Goal: Task Accomplishment & Management: Manage account settings

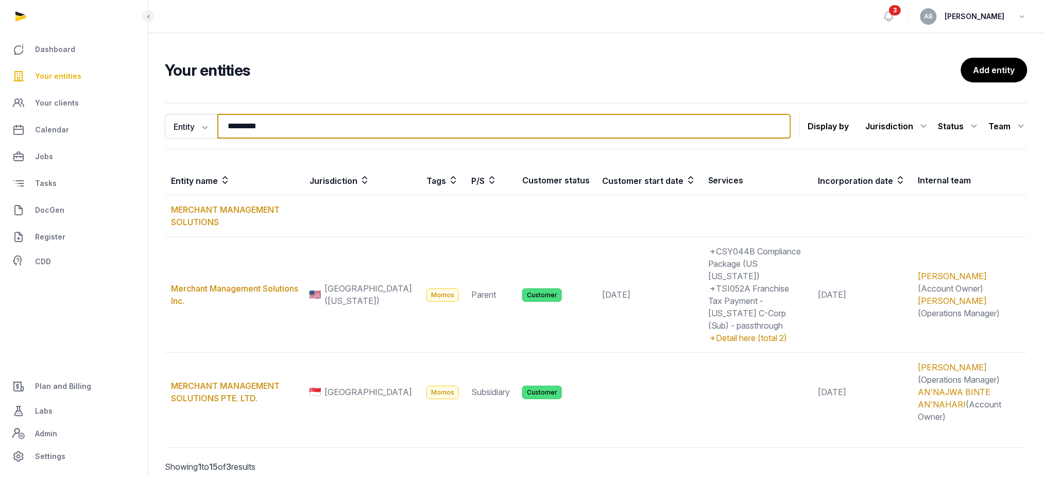
click at [319, 127] on input "********" at bounding box center [504, 126] width 574 height 25
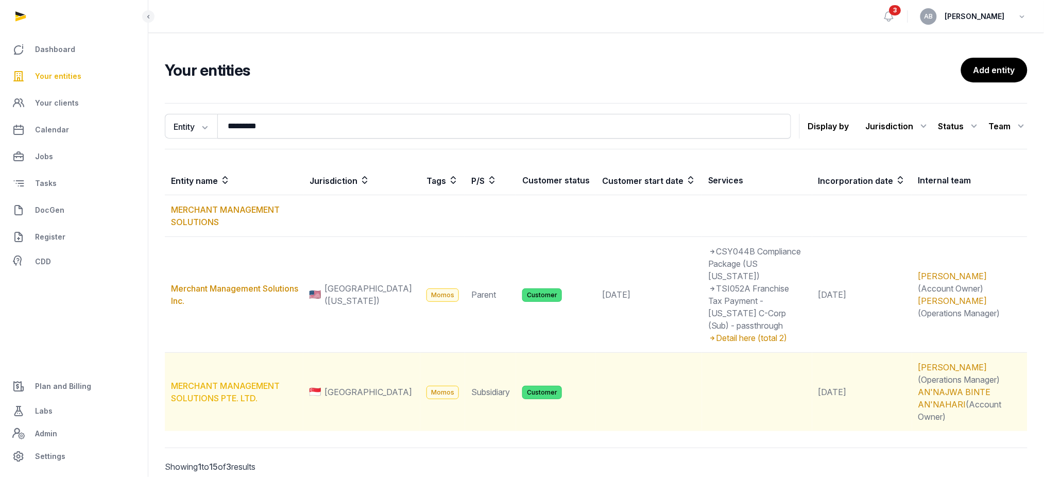
click at [228, 381] on link "MERCHANT MANAGEMENT SOLUTIONS PTE. LTD." at bounding box center [225, 392] width 109 height 23
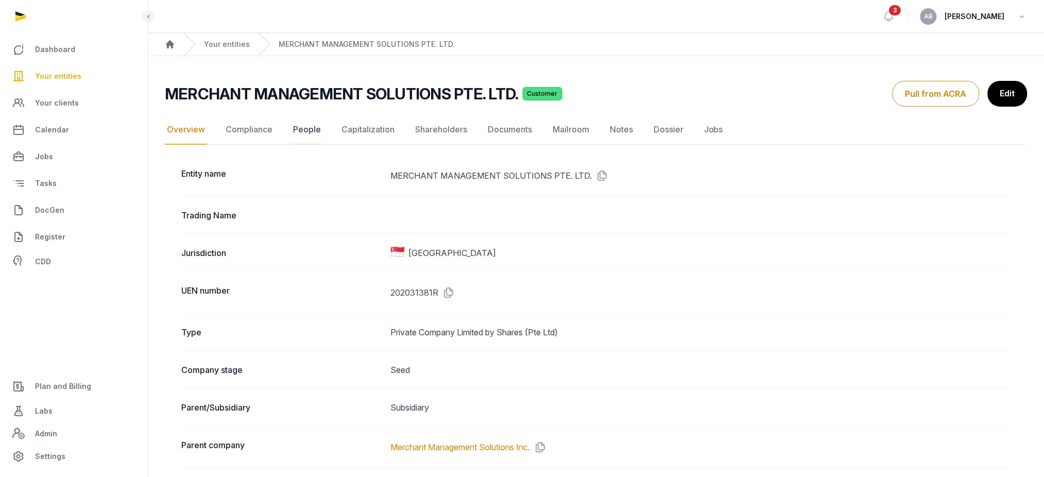
click at [303, 132] on link "People" at bounding box center [307, 130] width 32 height 30
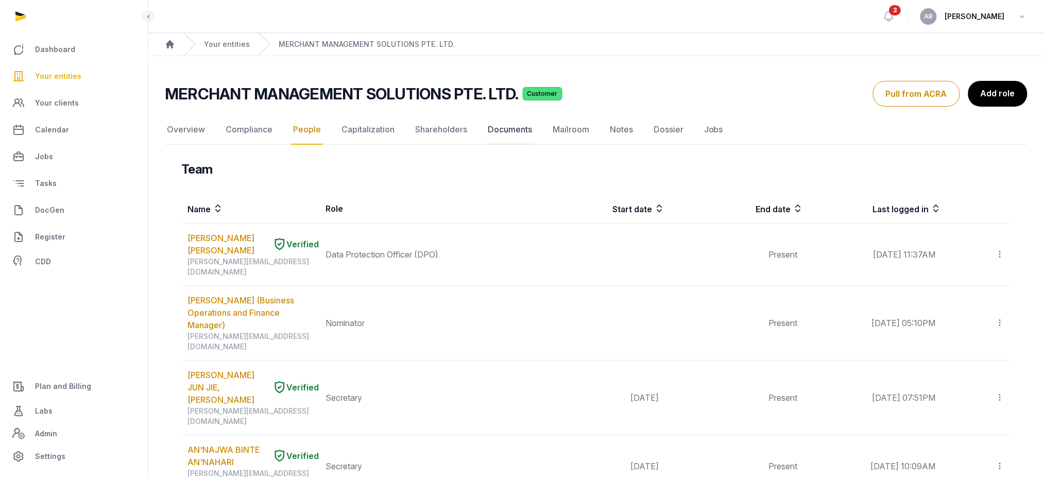
click at [520, 127] on link "Documents" at bounding box center [510, 130] width 48 height 30
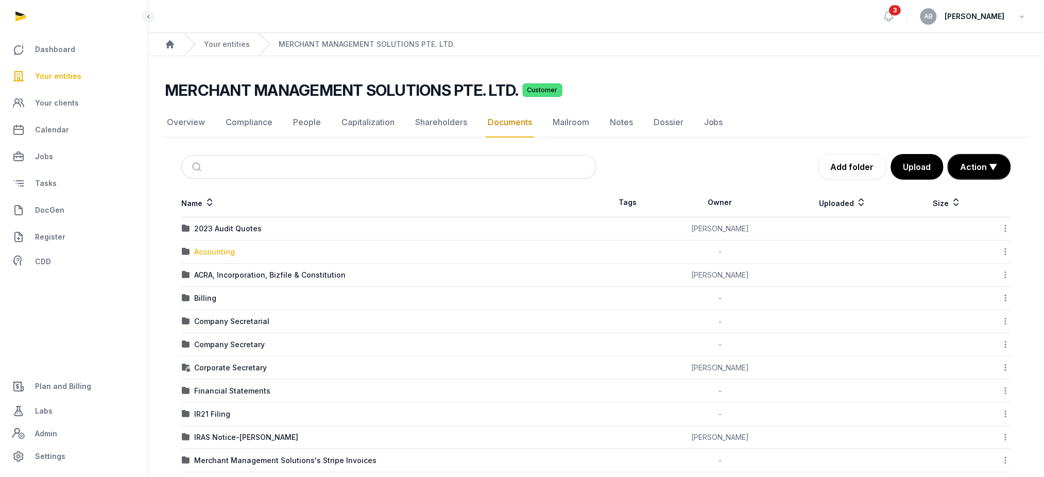
click at [226, 247] on div "Accounting" at bounding box center [214, 252] width 41 height 10
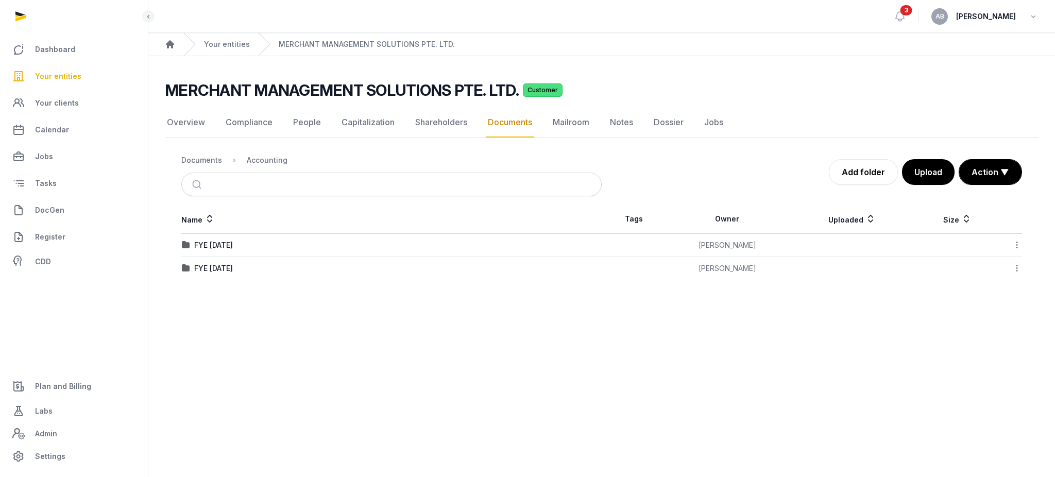
click at [231, 273] on td "FYE [DATE]" at bounding box center [391, 268] width 420 height 23
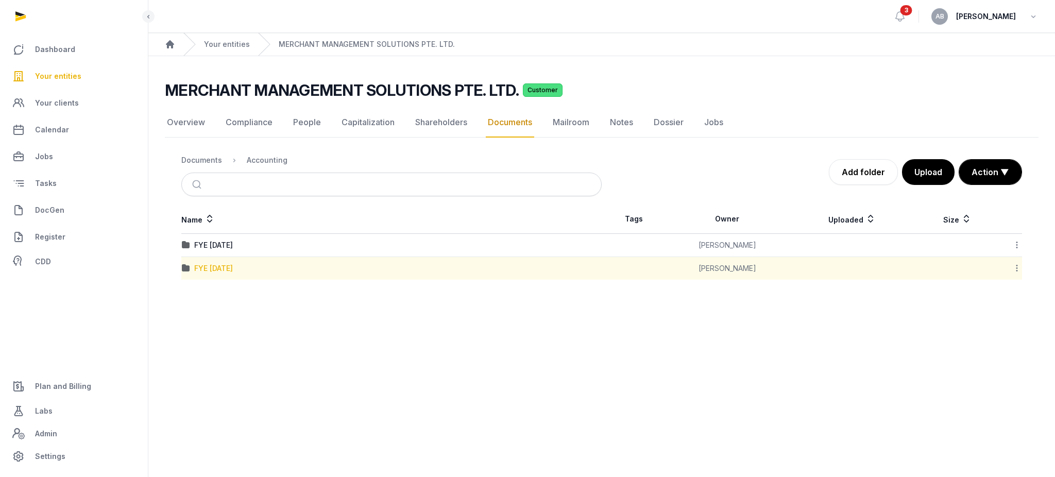
click at [231, 268] on div "FYE [DATE]" at bounding box center [213, 268] width 39 height 10
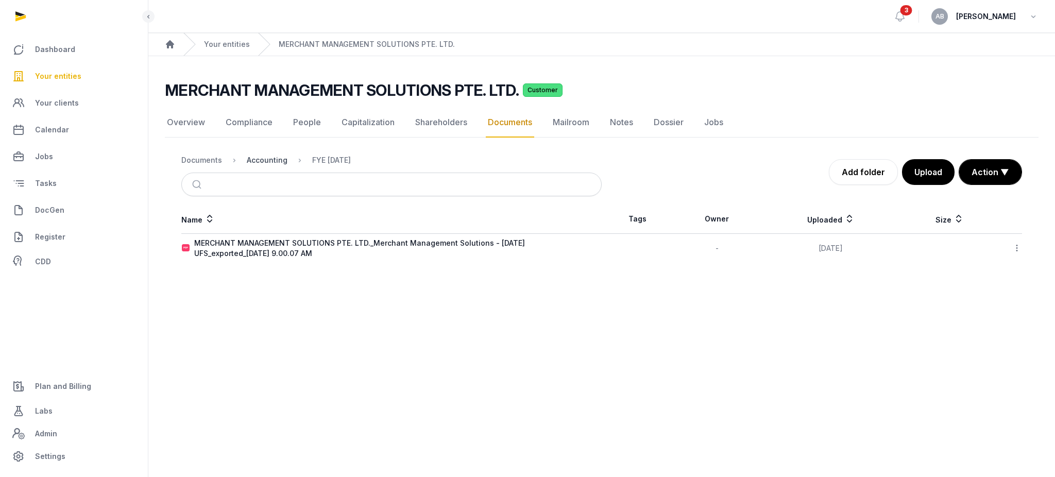
click at [271, 159] on div "Accounting" at bounding box center [267, 160] width 41 height 10
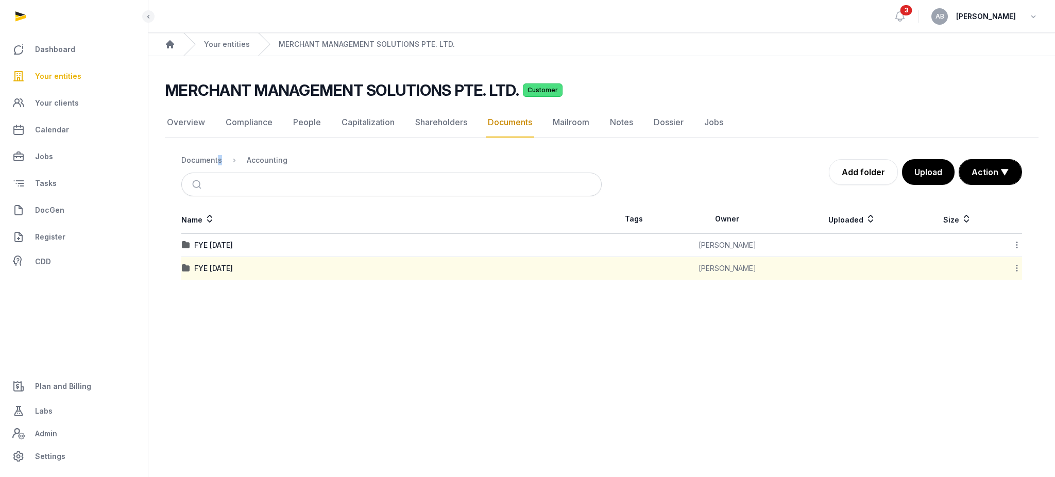
click at [215, 160] on div "Documents" at bounding box center [201, 160] width 41 height 10
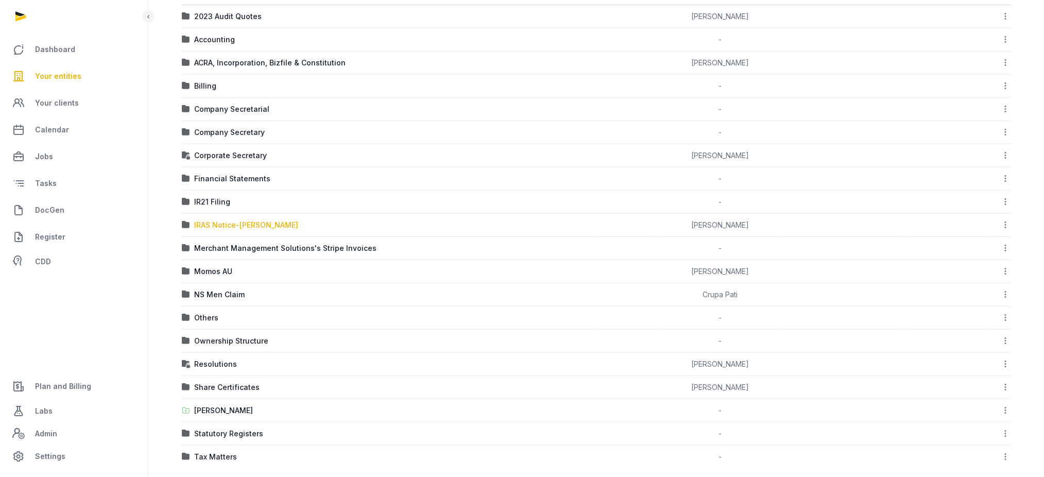
scroll to position [224, 0]
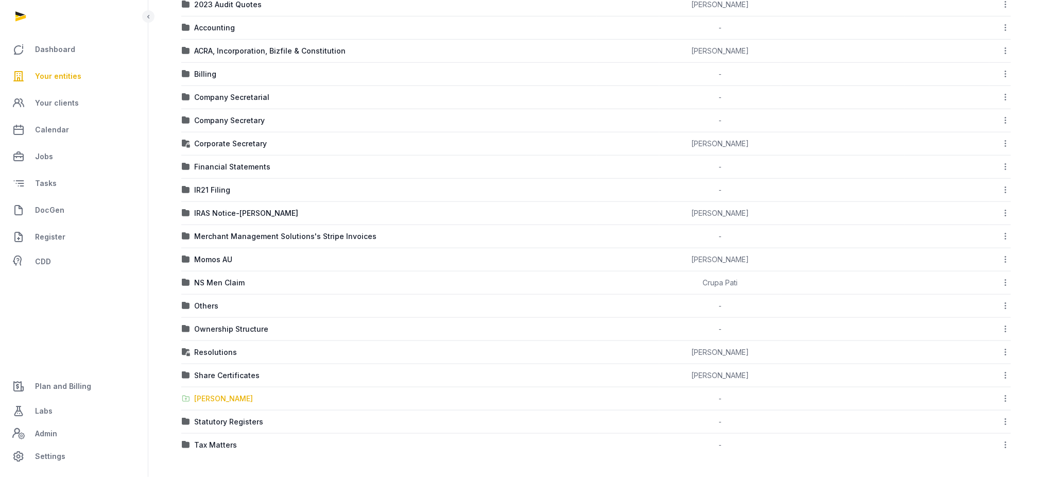
click at [213, 403] on div "[PERSON_NAME]" at bounding box center [223, 399] width 59 height 10
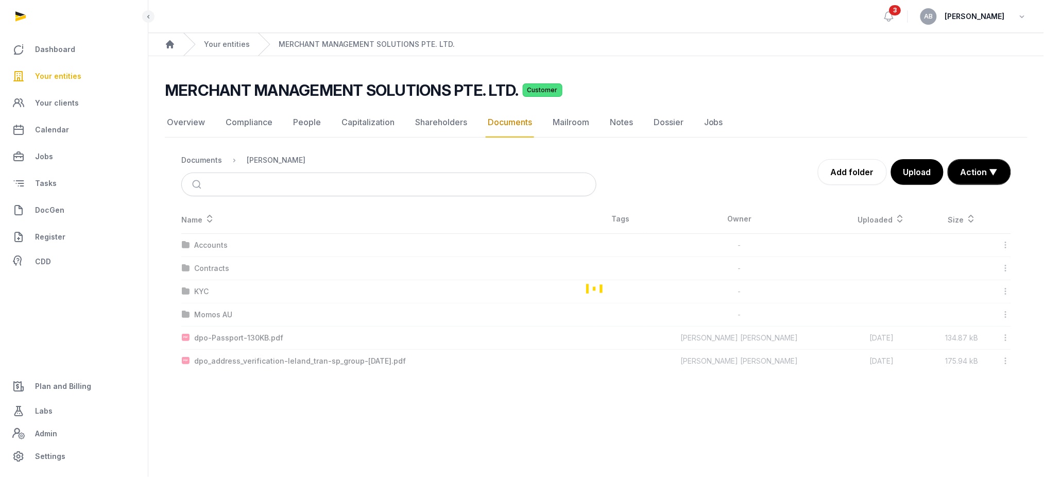
scroll to position [0, 0]
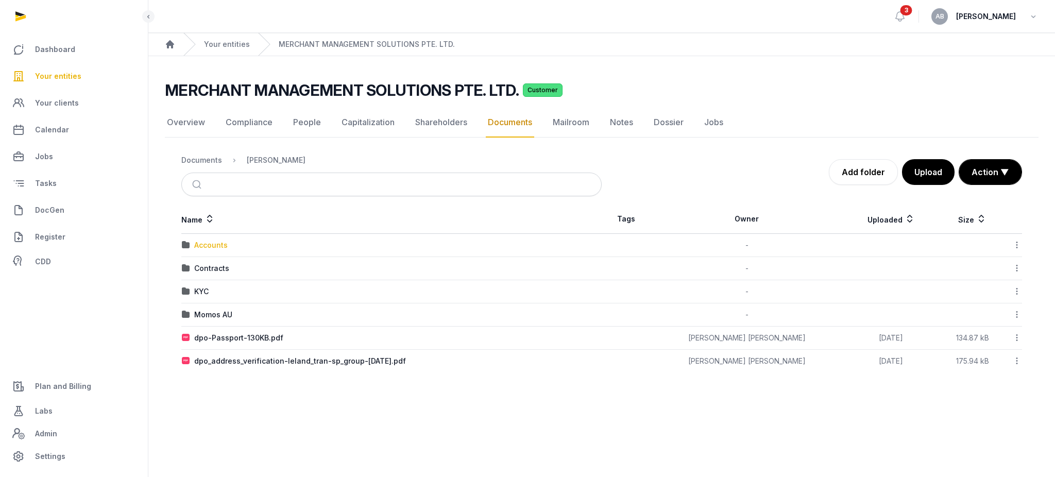
click at [211, 245] on div "Accounts" at bounding box center [210, 245] width 33 height 10
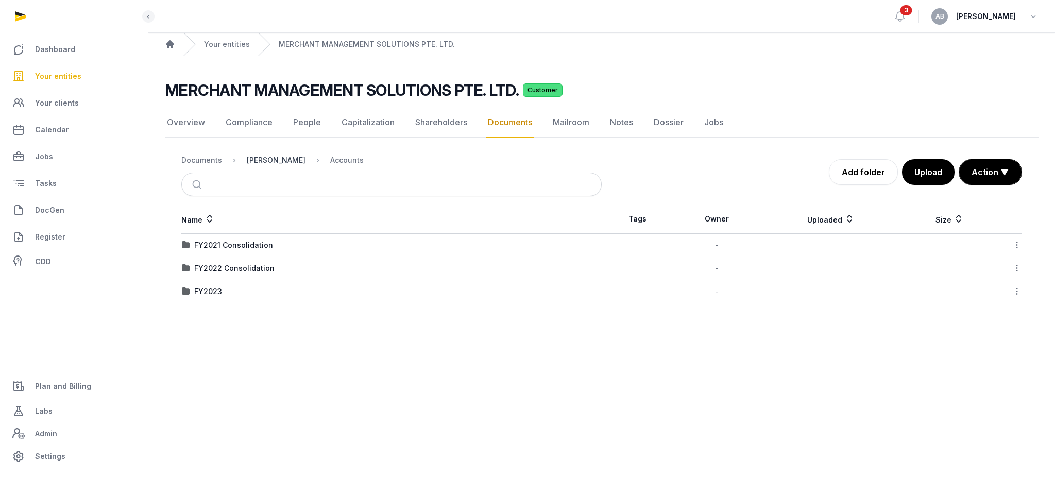
click at [264, 161] on div "[PERSON_NAME]" at bounding box center [276, 160] width 59 height 10
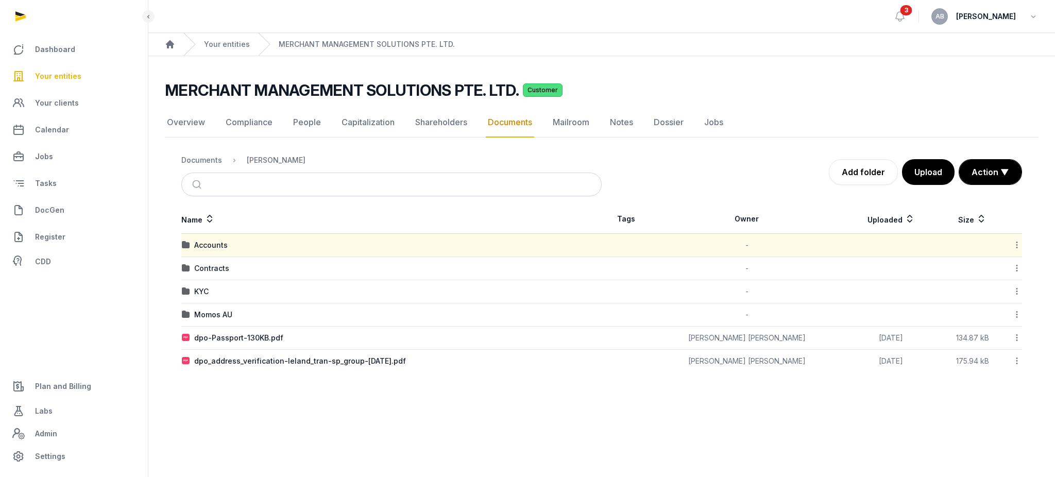
click at [179, 161] on div "Documents Shared Folder Add folder Upload Action ▼ Start select Move Delete" at bounding box center [602, 172] width 874 height 48
click at [189, 161] on div "Documents" at bounding box center [201, 160] width 41 height 10
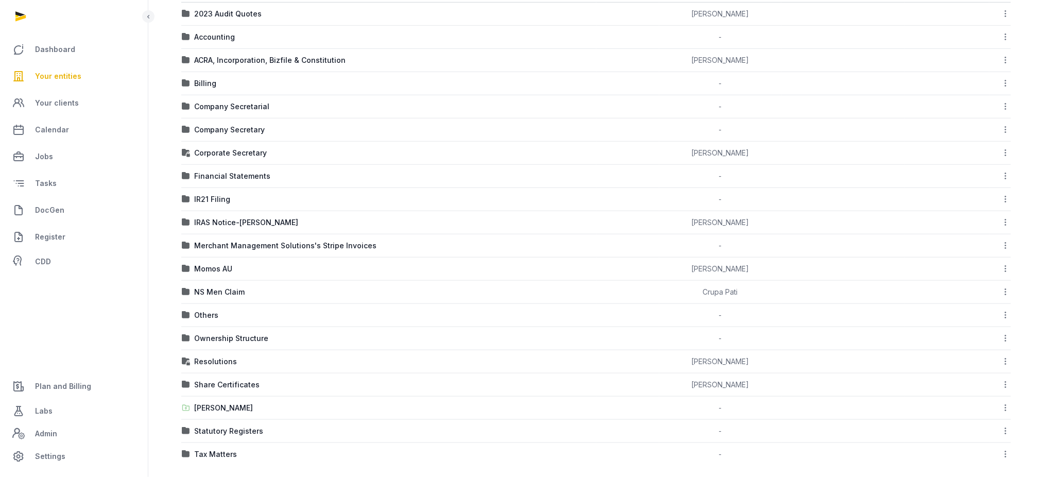
scroll to position [224, 0]
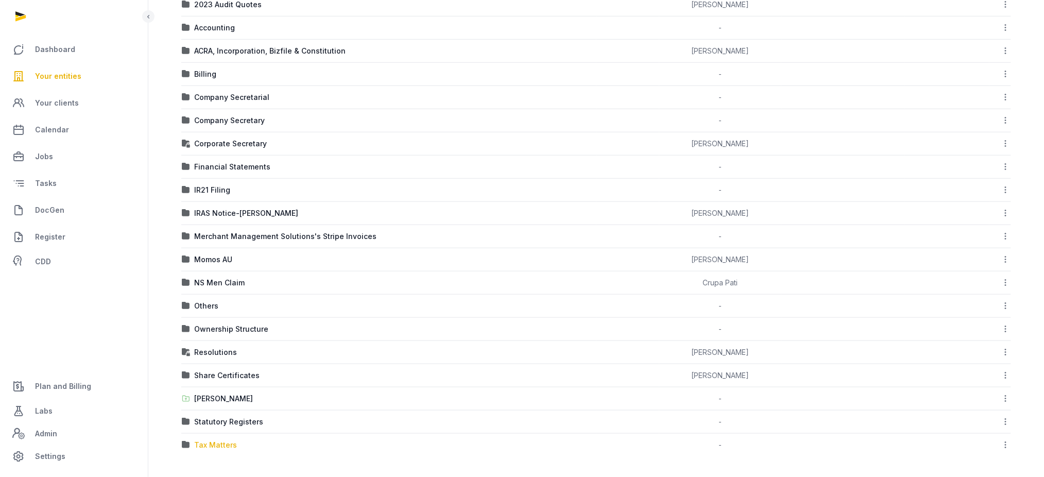
click at [211, 441] on div "Tax Matters" at bounding box center [215, 445] width 43 height 10
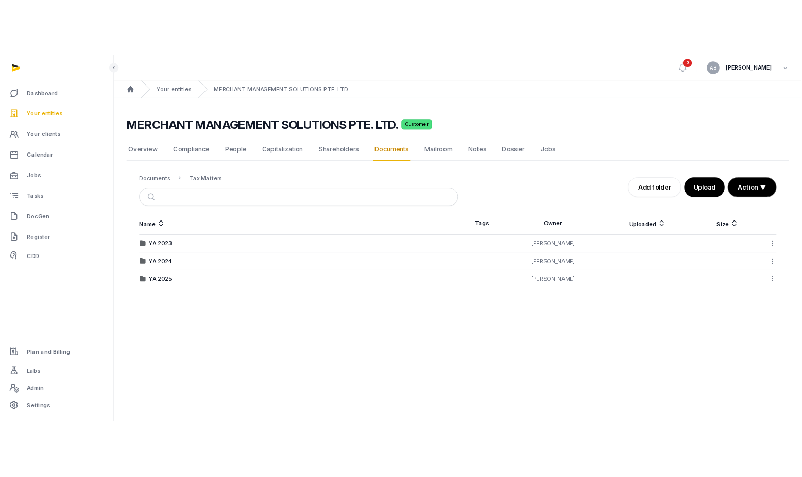
scroll to position [0, 0]
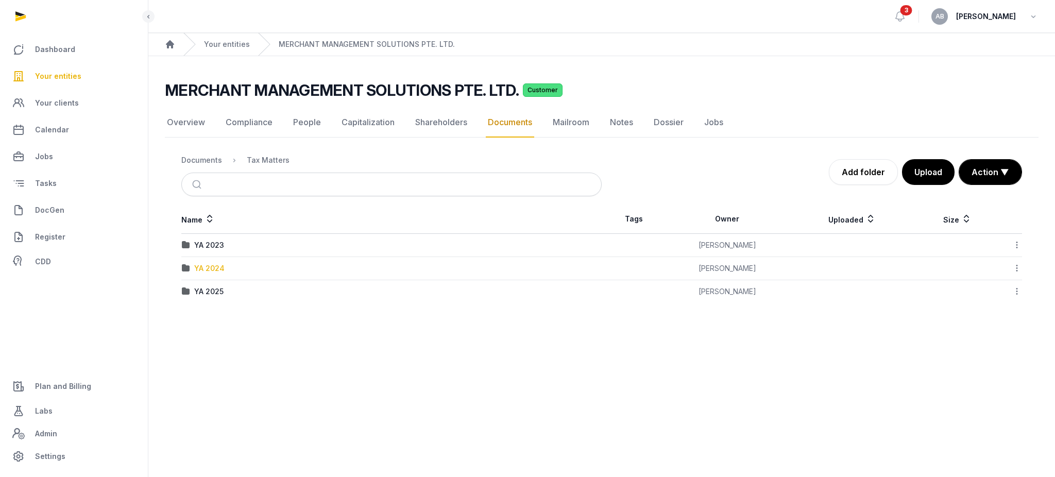
click at [223, 263] on div "YA 2024" at bounding box center [209, 268] width 30 height 10
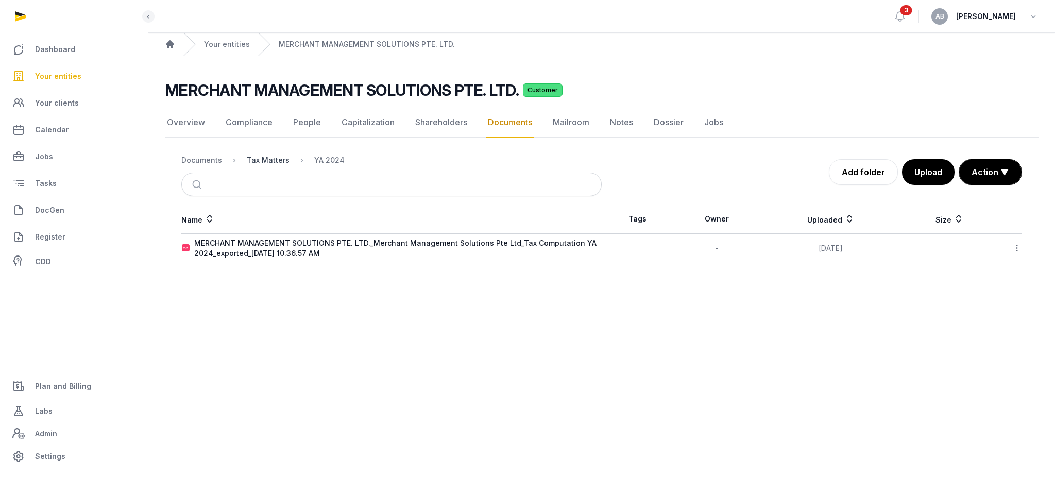
click at [250, 159] on div "Tax Matters" at bounding box center [268, 160] width 43 height 10
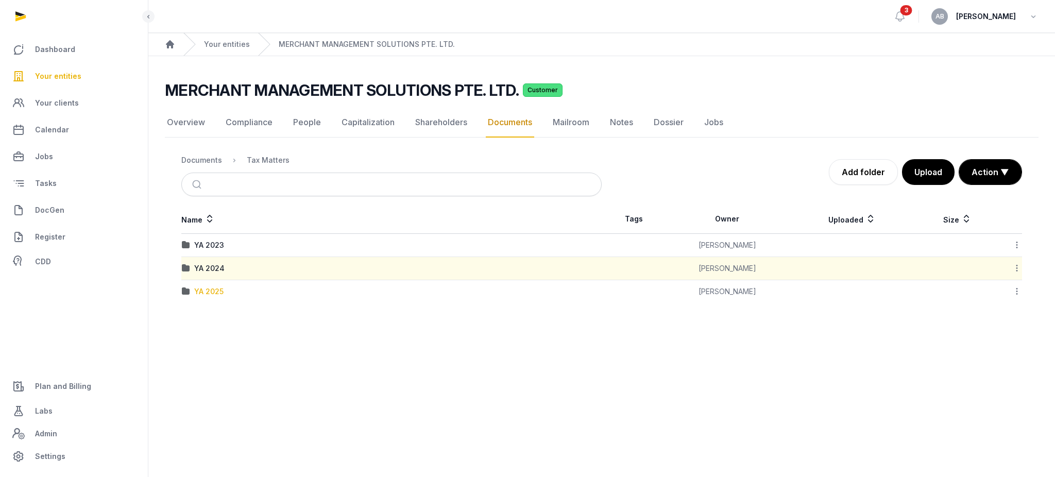
click at [208, 291] on div "YA 2025" at bounding box center [208, 291] width 29 height 10
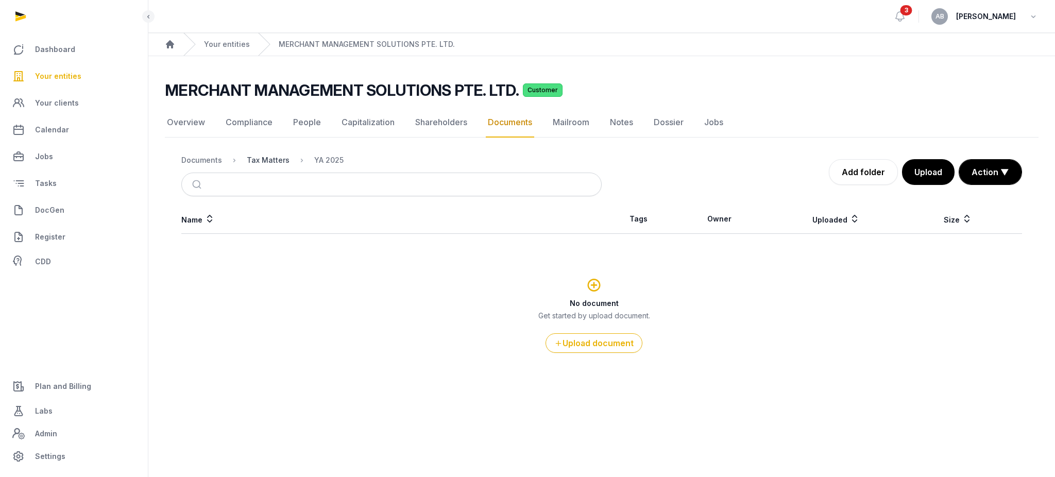
click at [262, 160] on div "Tax Matters" at bounding box center [268, 160] width 43 height 10
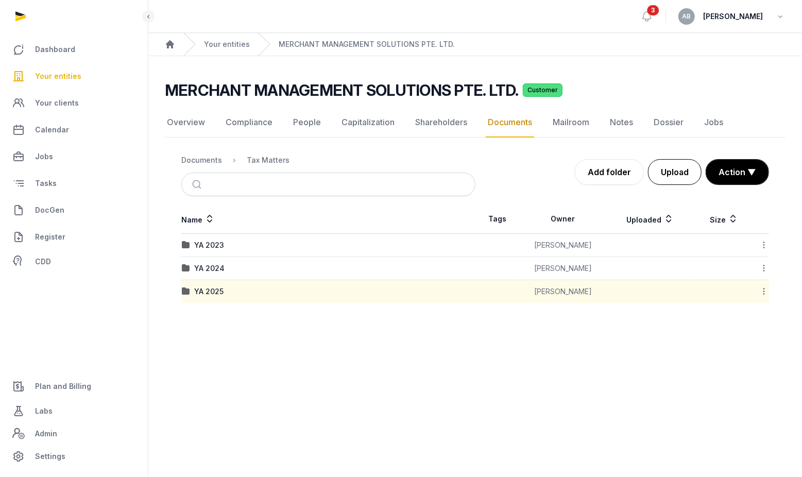
click at [676, 169] on button "Upload" at bounding box center [675, 172] width 54 height 26
